Goal: Transaction & Acquisition: Purchase product/service

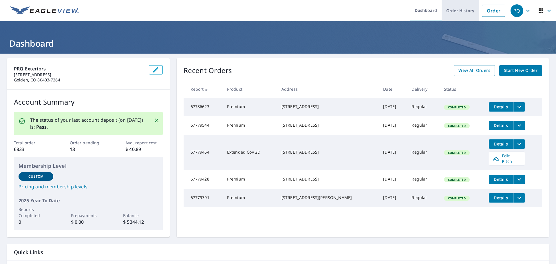
click at [450, 10] on link "Order History" at bounding box center [459, 10] width 37 height 21
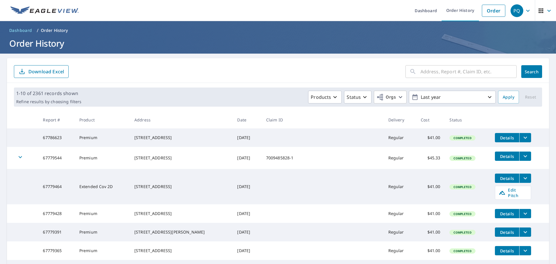
click at [424, 69] on input "text" at bounding box center [468, 71] width 96 height 16
type input "5594 S [GEOGRAPHIC_DATA]"
click button "Search" at bounding box center [531, 71] width 21 height 13
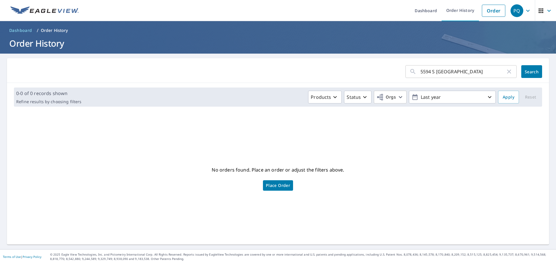
click at [283, 185] on span "Place Order" at bounding box center [278, 185] width 24 height 3
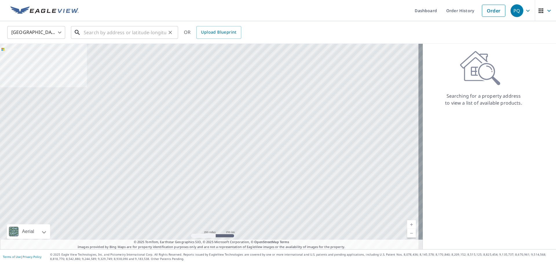
click at [100, 33] on input "text" at bounding box center [125, 32] width 82 height 16
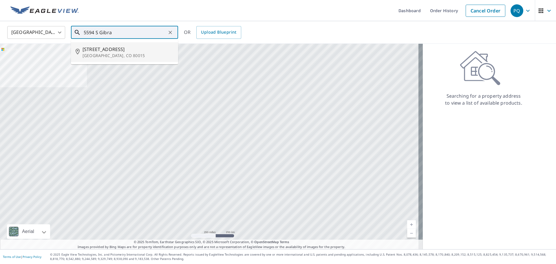
click at [111, 50] on span "[STREET_ADDRESS]" at bounding box center [127, 49] width 91 height 7
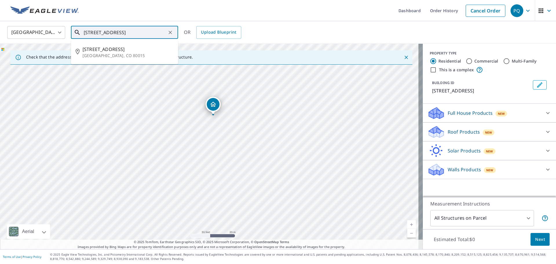
drag, startPoint x: 131, startPoint y: 32, endPoint x: 145, endPoint y: 32, distance: 14.5
click at [145, 32] on input "[STREET_ADDRESS]" at bounding box center [125, 32] width 82 height 16
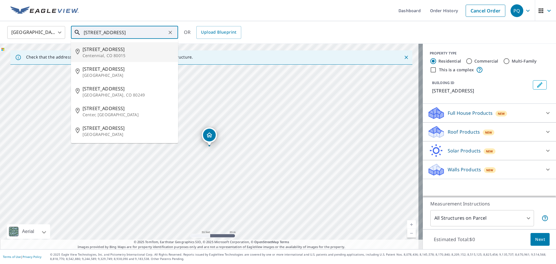
click at [119, 50] on span "[STREET_ADDRESS]" at bounding box center [127, 49] width 91 height 7
type input "5594 S Gibraltar Way Centennial, CO 80015"
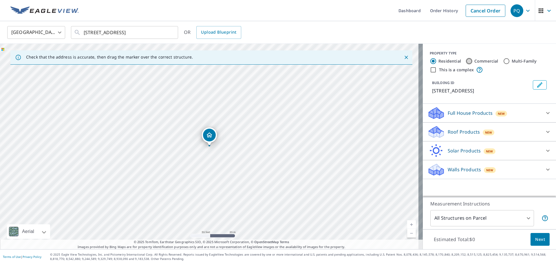
click at [465, 60] on input "Commercial" at bounding box center [468, 61] width 7 height 7
radio input "true"
type input "4"
click at [499, 111] on div "Roof Products New" at bounding box center [483, 113] width 113 height 14
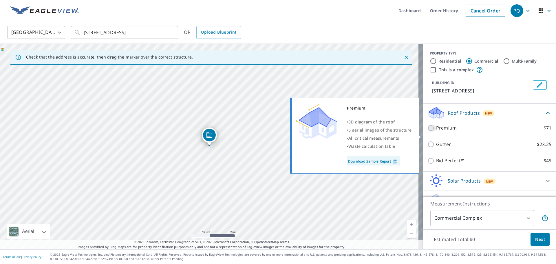
click at [427, 131] on input "Premium $71" at bounding box center [431, 127] width 9 height 7
checkbox input "true"
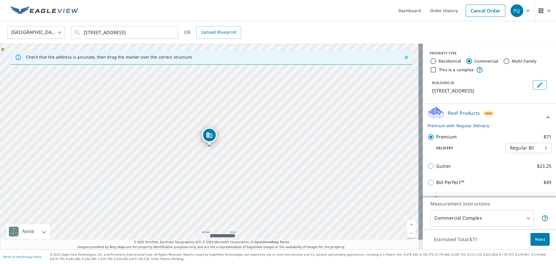
click at [512, 156] on body "PQ PQ Dashboard Order History Cancel Order PQ United States US ​ 5594 S Gibralt…" at bounding box center [278, 132] width 556 height 264
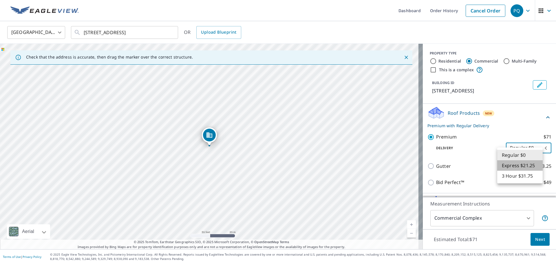
click at [514, 166] on li "Express $21.25" at bounding box center [519, 165] width 45 height 10
type input "4"
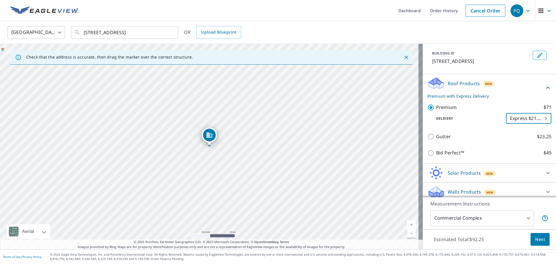
scroll to position [41, 0]
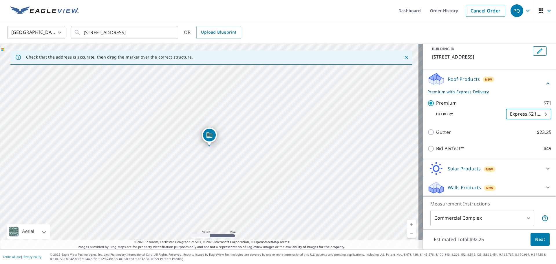
click at [535, 237] on span "Next" at bounding box center [540, 239] width 10 height 7
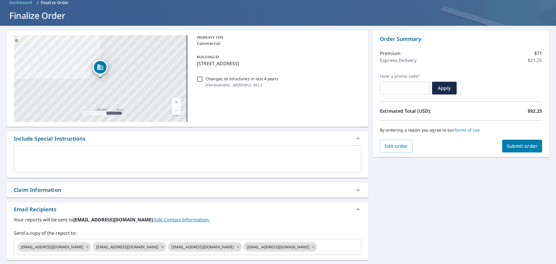
scroll to position [48, 0]
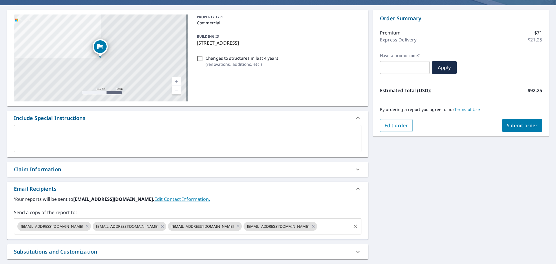
click at [318, 225] on input "text" at bounding box center [334, 226] width 32 height 11
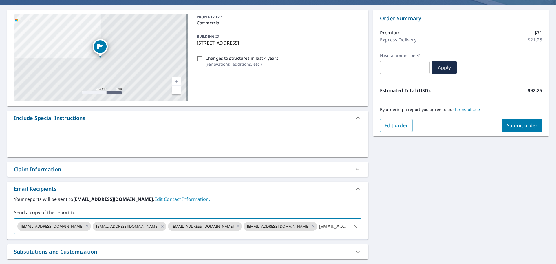
scroll to position [0, 0]
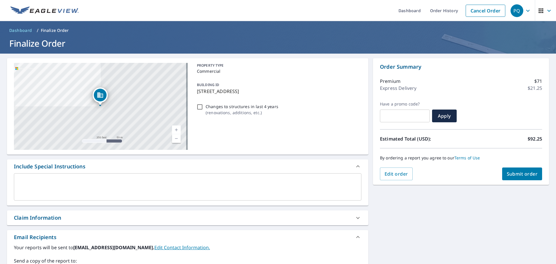
type input "kdavis@toplineinstallers.com"
click at [506, 172] on span "Submit order" at bounding box center [521, 173] width 31 height 6
checkbox input "true"
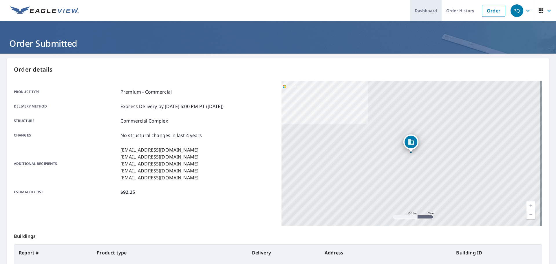
click at [418, 8] on link "Dashboard" at bounding box center [426, 10] width 32 height 21
